Goal: Book appointment/travel/reservation

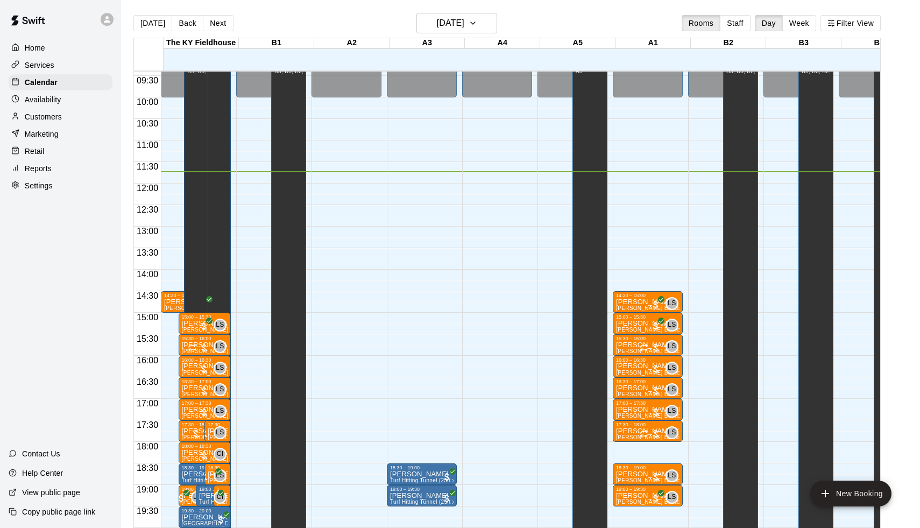
scroll to position [478, 0]
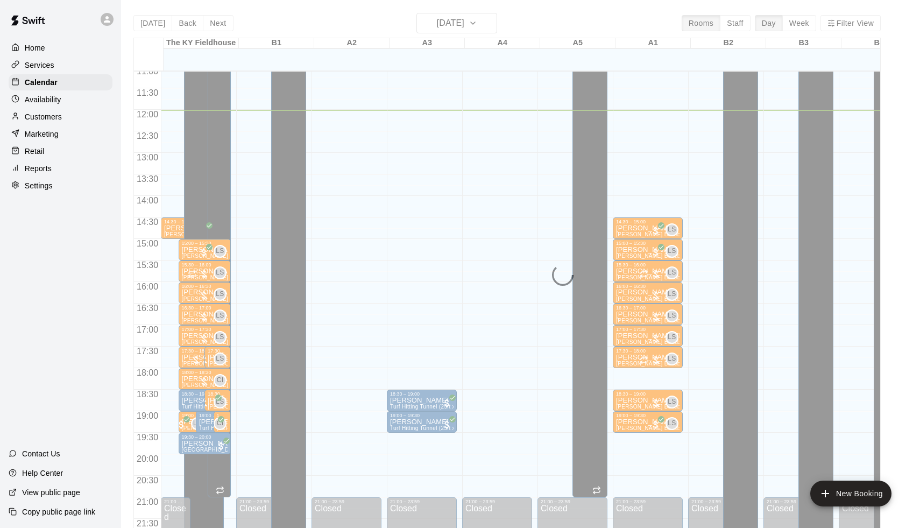
click at [213, 23] on div "Today Back Next Wednesday Sep 10 Rooms Staff Day Week Filter View The KY Fieldh…" at bounding box center [506, 277] width 747 height 528
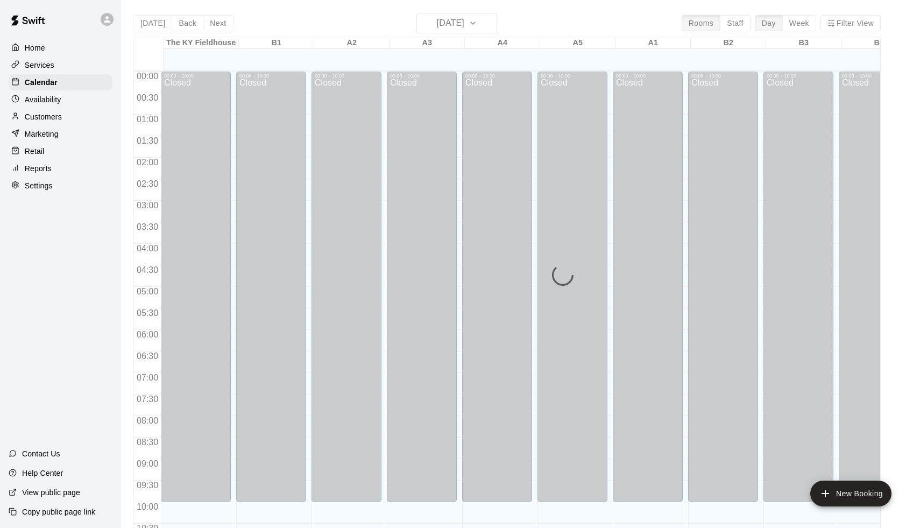
scroll to position [517, 0]
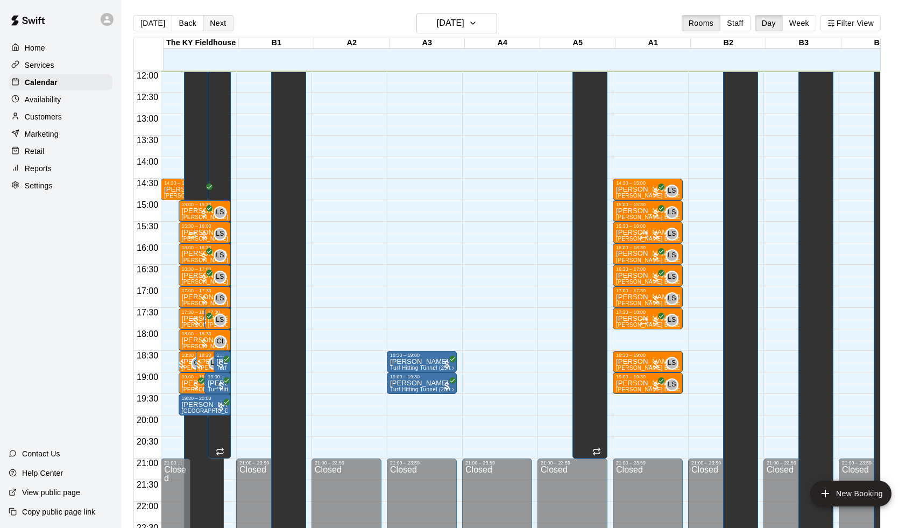
click at [213, 21] on button "Next" at bounding box center [218, 23] width 30 height 16
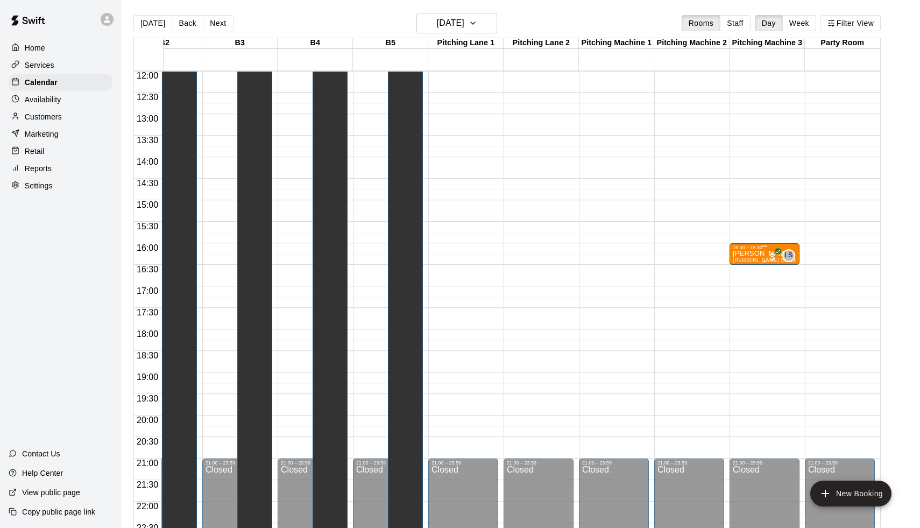
scroll to position [0, 563]
click at [745, 253] on p "[PERSON_NAME]" at bounding box center [765, 253] width 64 height 0
click at [745, 255] on button "edit" at bounding box center [744, 266] width 22 height 22
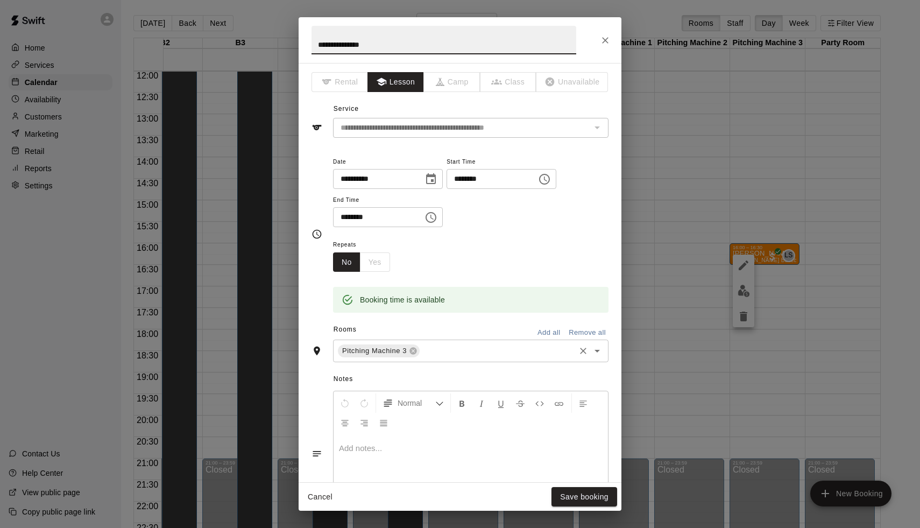
click at [479, 349] on input "text" at bounding box center [497, 350] width 152 height 13
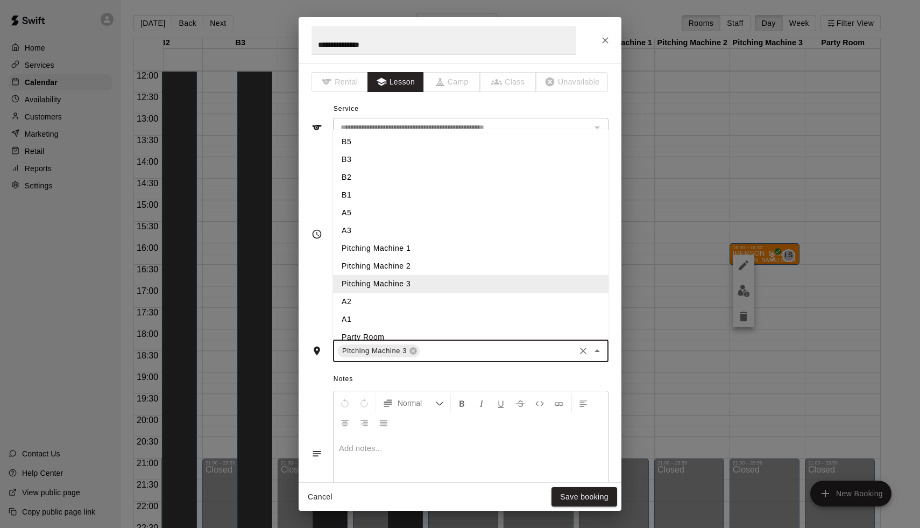
click at [368, 316] on li "A1" at bounding box center [471, 320] width 276 height 18
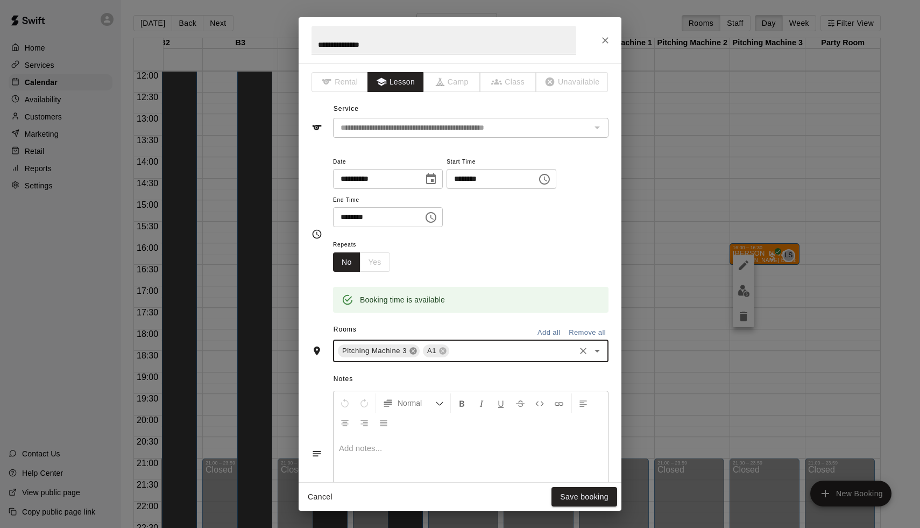
click at [414, 349] on icon at bounding box center [413, 351] width 7 height 7
click at [599, 496] on button "Save booking" at bounding box center [585, 497] width 66 height 20
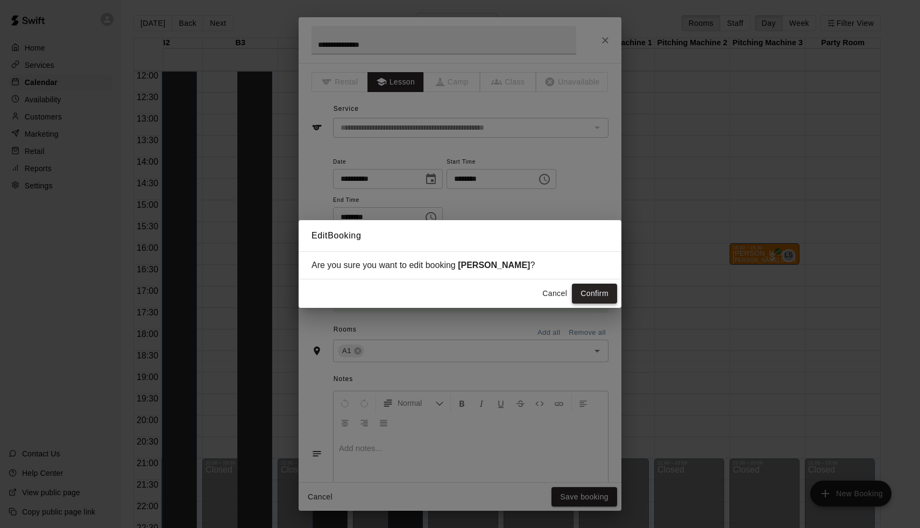
click at [594, 293] on button "Confirm" at bounding box center [594, 294] width 45 height 20
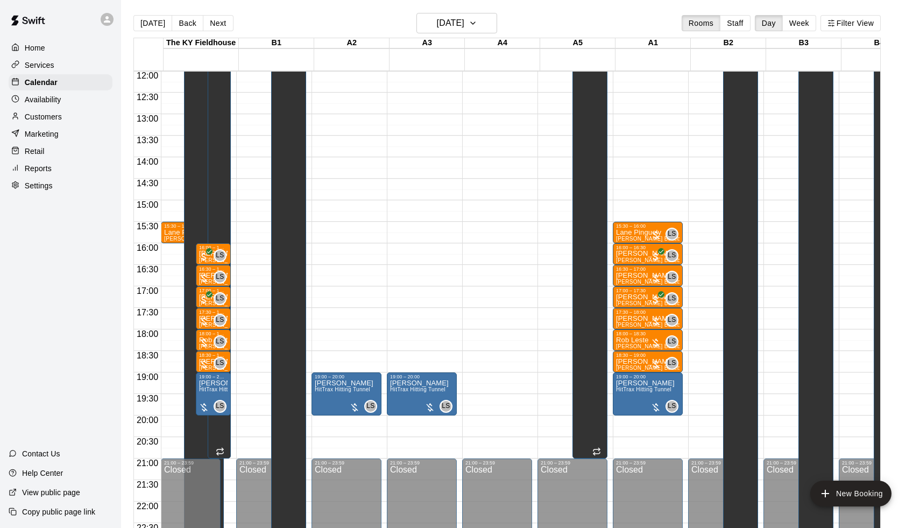
scroll to position [517, 0]
click at [218, 20] on button "Next" at bounding box center [218, 23] width 30 height 16
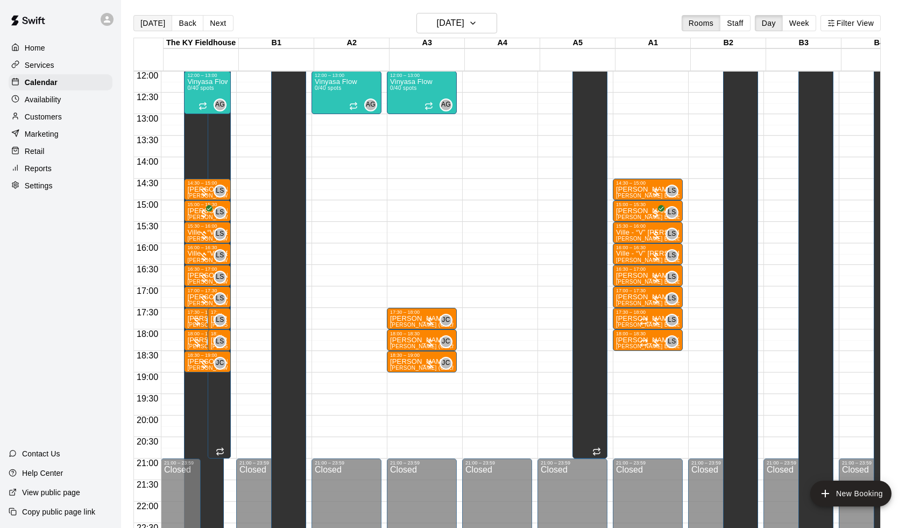
click at [161, 24] on button "[DATE]" at bounding box center [152, 23] width 39 height 16
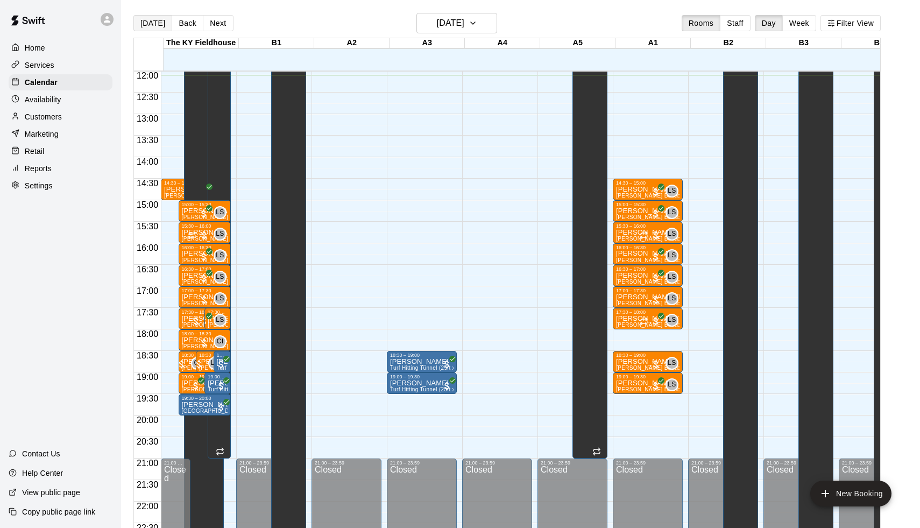
click at [161, 24] on button "[DATE]" at bounding box center [152, 23] width 39 height 16
